Goal: Task Accomplishment & Management: Use online tool/utility

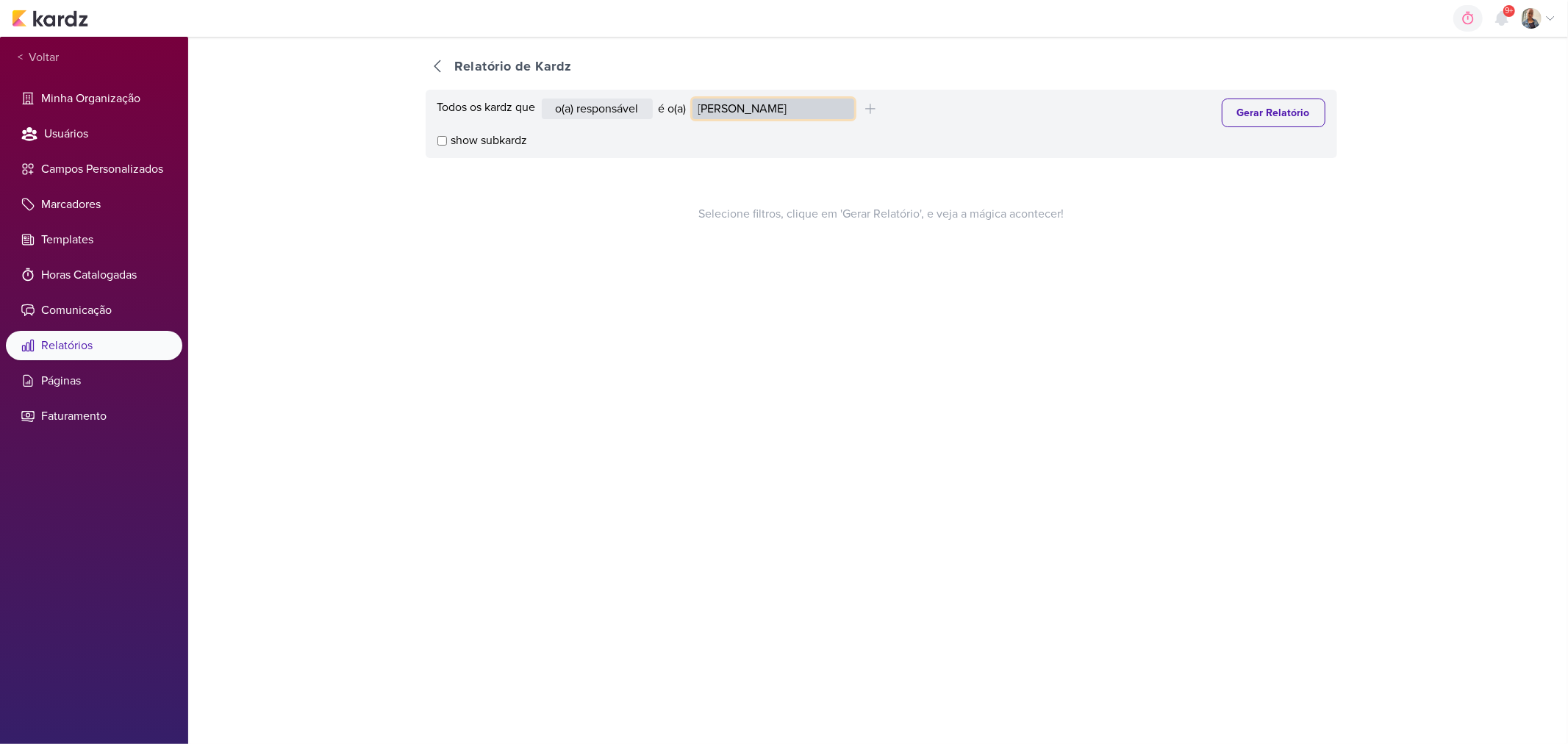
click at [722, 118] on select "[PERSON_NAME] [PERSON_NAME] Distribuição Time Estratégico [PERSON_NAME] [PERSON…" at bounding box center [773, 108] width 161 height 21
select select "4176"
click at [695, 98] on select "[PERSON_NAME] [PERSON_NAME] Distribuição Time Estratégico [PERSON_NAME] [PERSON…" at bounding box center [773, 108] width 161 height 21
click at [1248, 104] on button "Gerar Relatório" at bounding box center [1273, 112] width 103 height 29
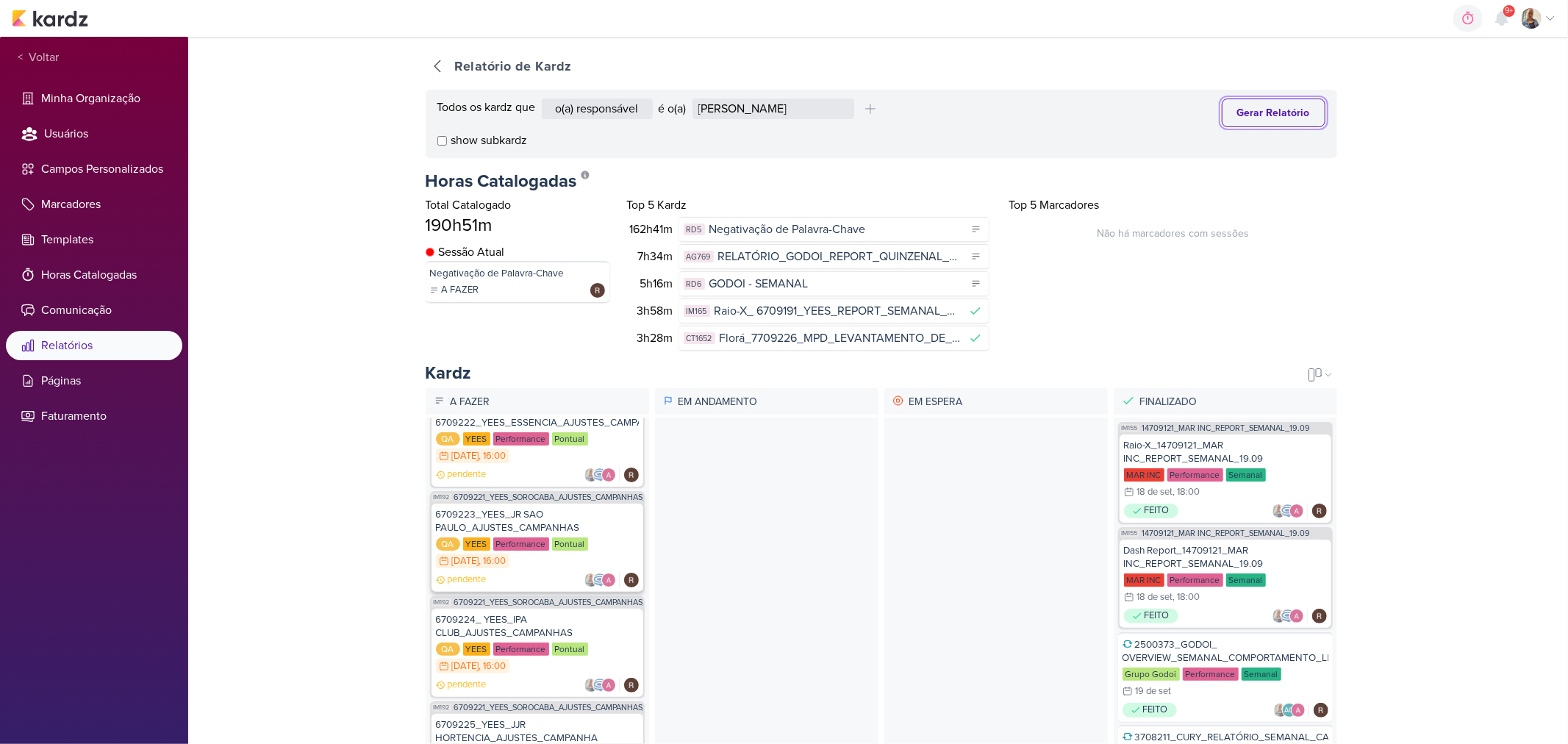
scroll to position [326, 0]
click at [532, 516] on div "6709223_YEES_JR SAO PAULO_AJUSTES_CAMPANHAS" at bounding box center [537, 520] width 203 height 27
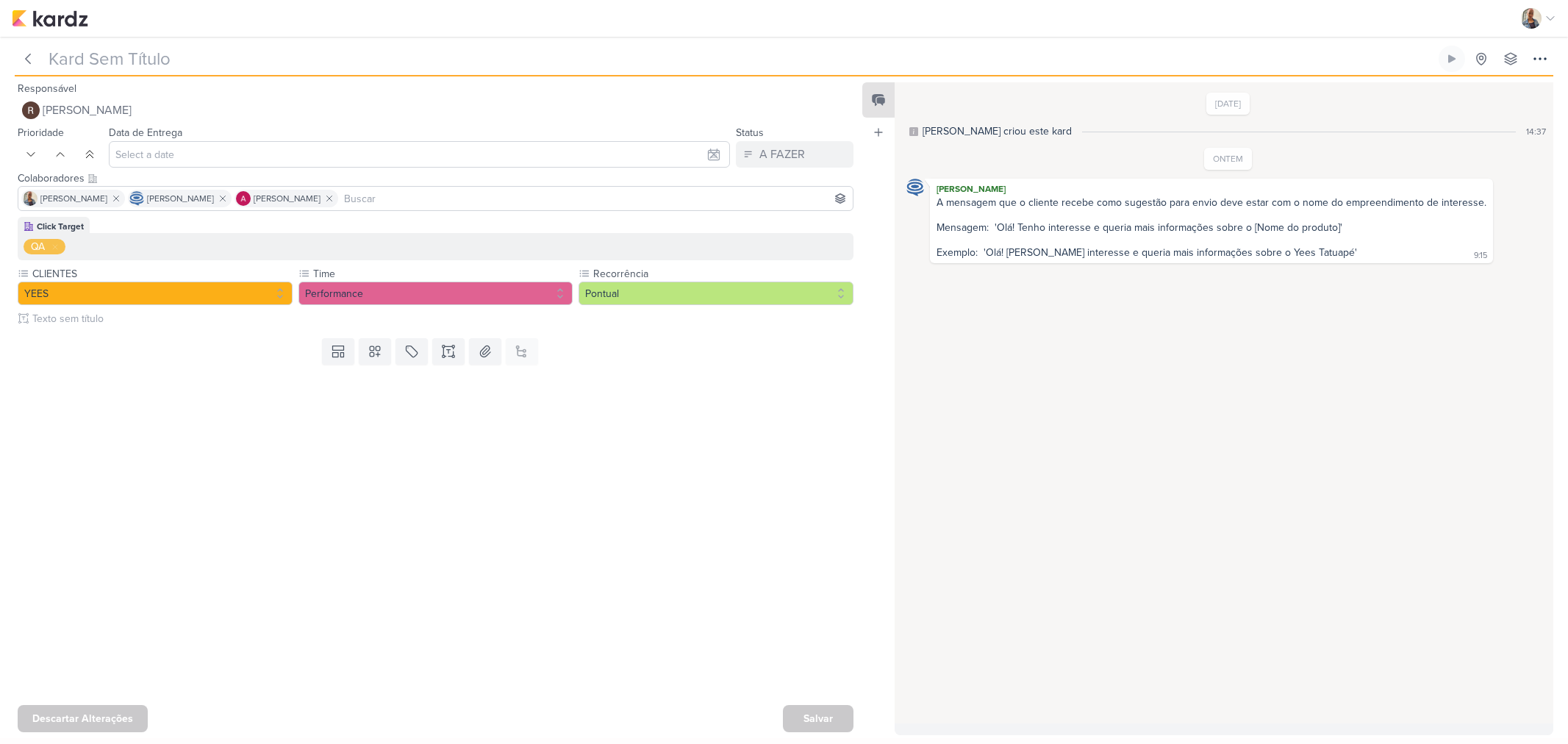
type input "6709223_YEES_JR SAO PAULO_AJUSTES_CAMPANHAS"
type input "[DATE] 16:00"
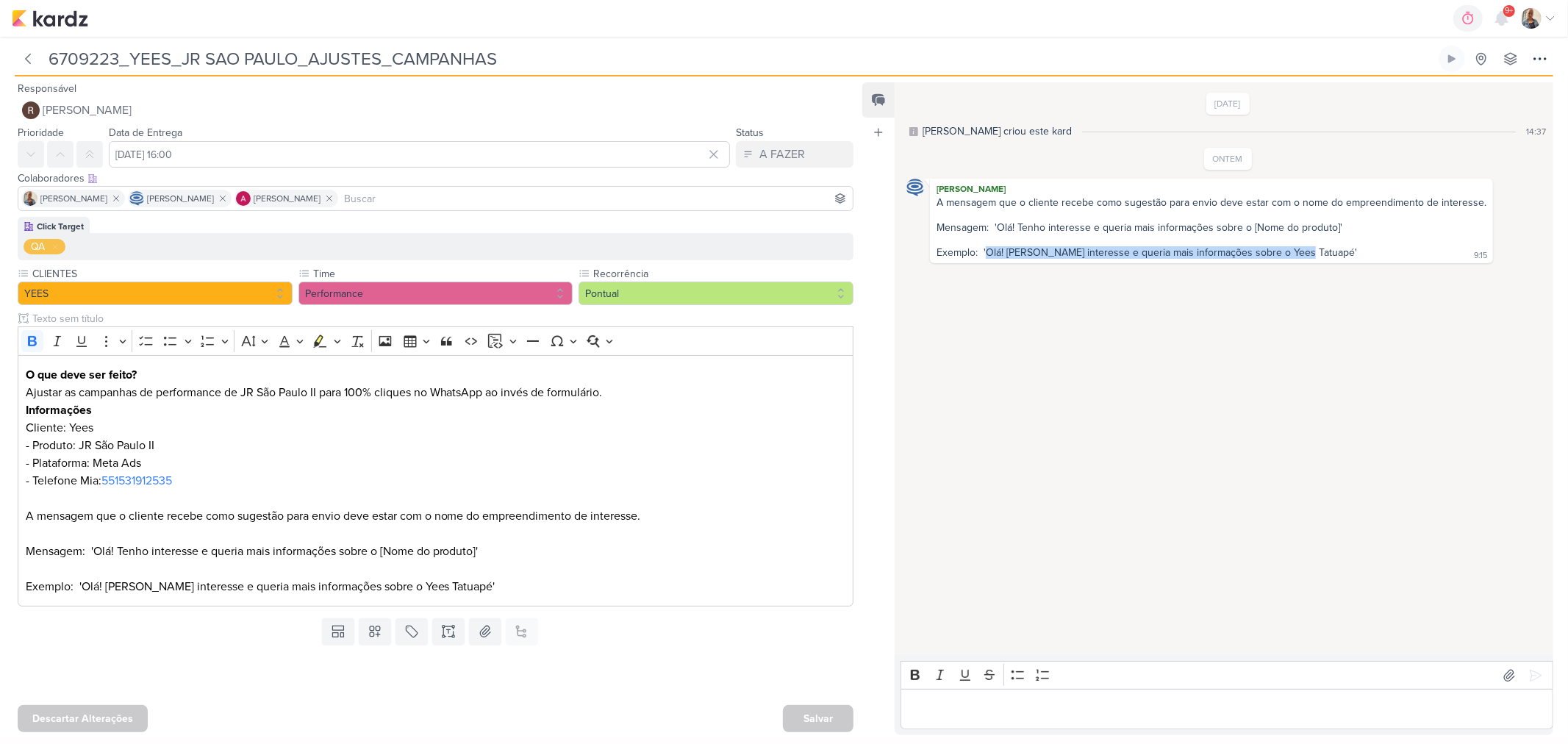
drag, startPoint x: 1298, startPoint y: 253, endPoint x: 989, endPoint y: 261, distance: 309.1
click at [989, 260] on div "A mensagem que o cliente recebe como sugestão para envio deve estar com o nome …" at bounding box center [1211, 228] width 557 height 64
copy div "Olá! Tenho interesse e queria mais informações sobre o Yees Tatuapé"
click at [989, 714] on p "Editor editing area: main" at bounding box center [1227, 709] width 637 height 18
click at [968, 707] on p "Editor editing area: main" at bounding box center [1227, 709] width 637 height 18
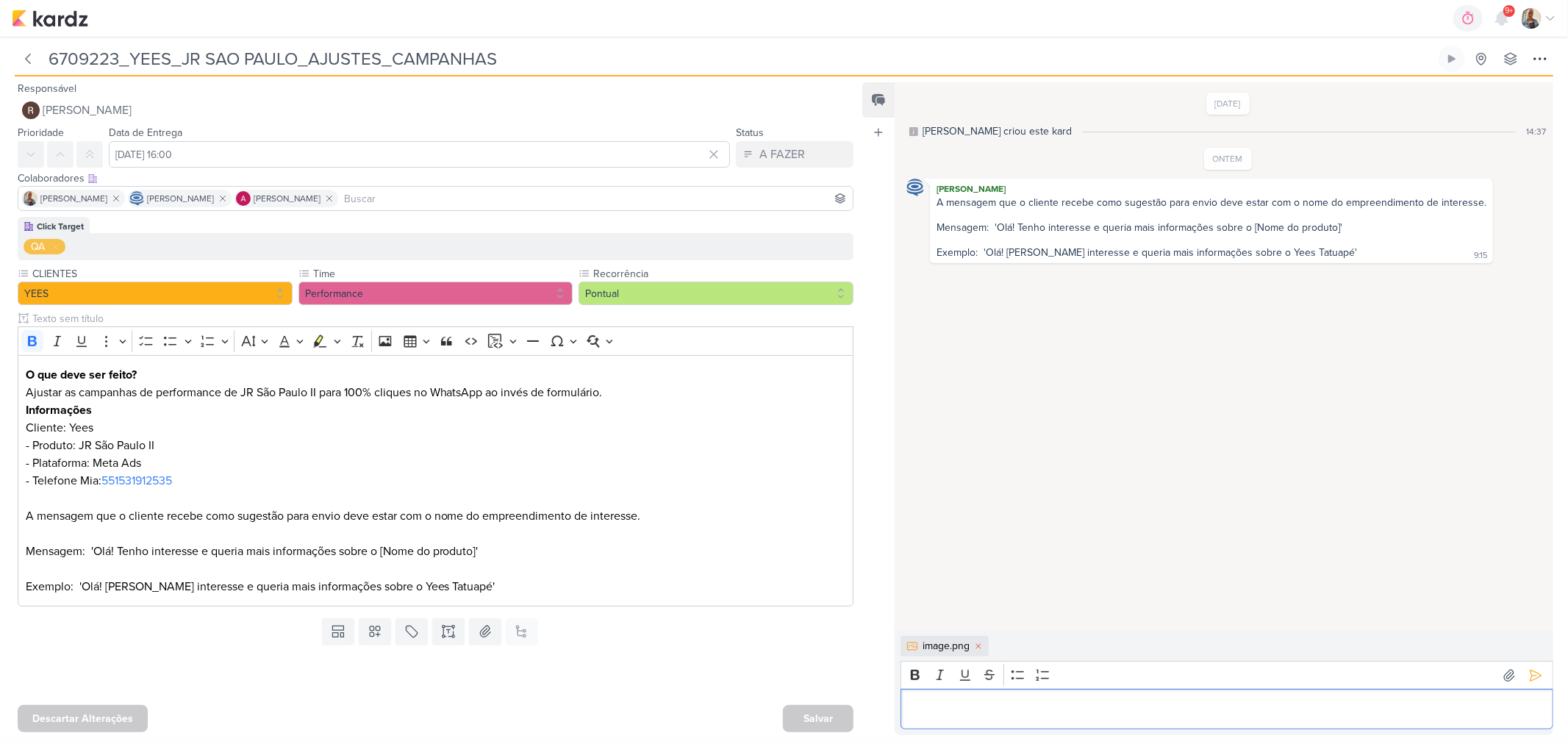
click at [968, 707] on p "Editor editing area: main" at bounding box center [1227, 709] width 637 height 18
click at [1529, 669] on icon at bounding box center [1535, 675] width 15 height 15
